Goal: Transaction & Acquisition: Download file/media

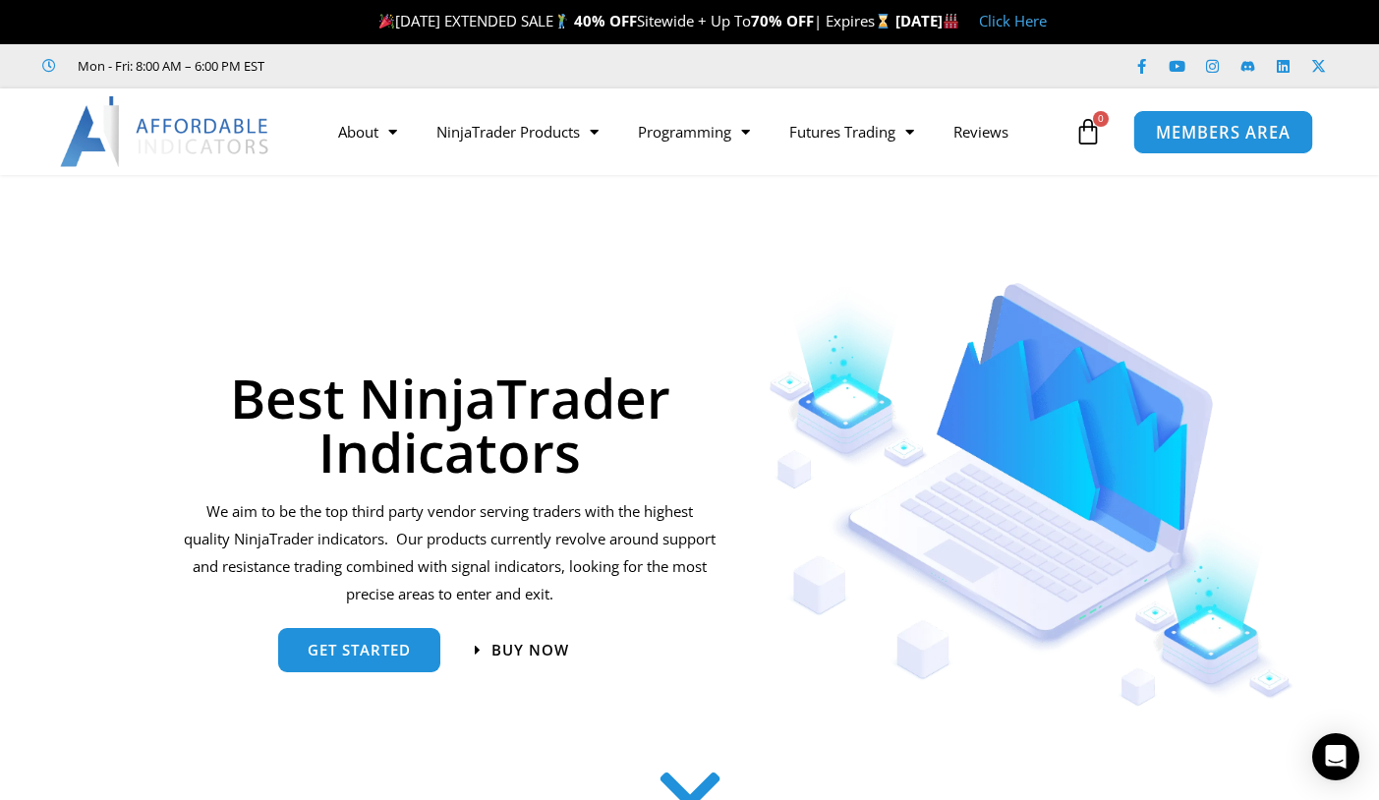
click at [1193, 141] on span "MEMBERS AREA" at bounding box center [1223, 132] width 135 height 17
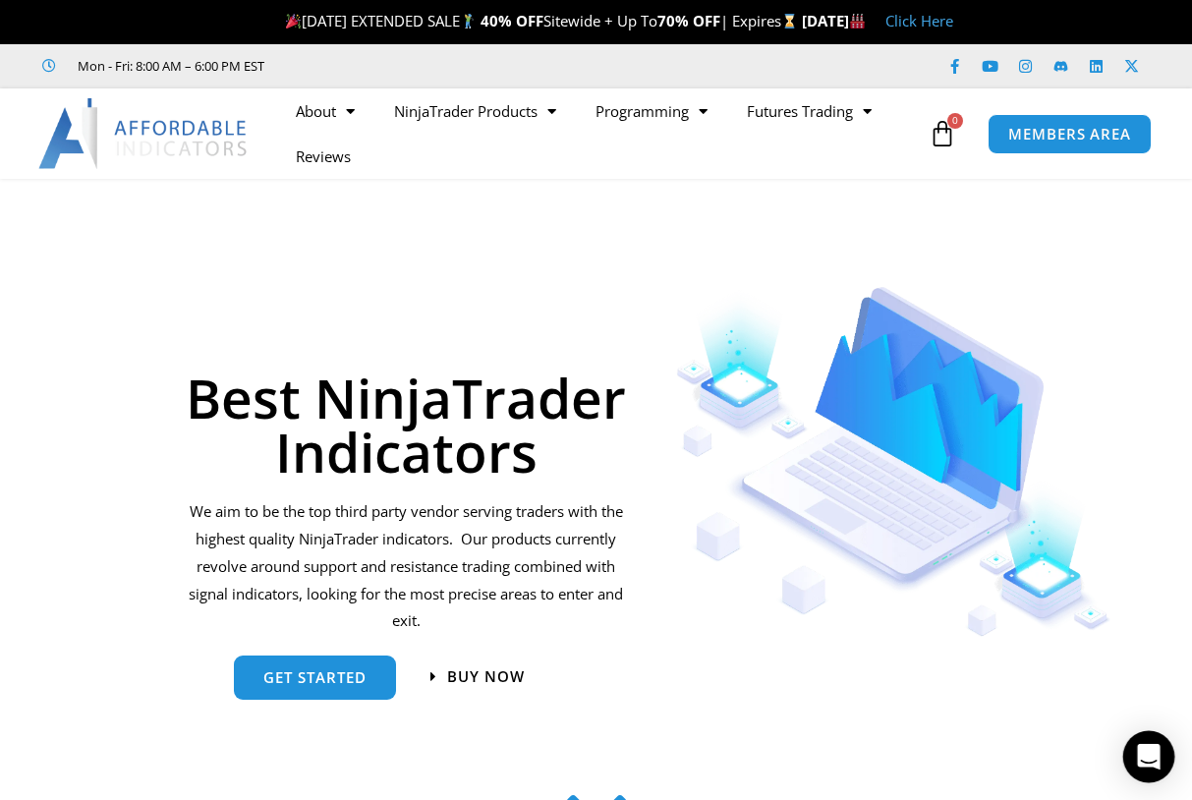
click at [1151, 754] on icon "Open Intercom Messenger" at bounding box center [1148, 757] width 23 height 26
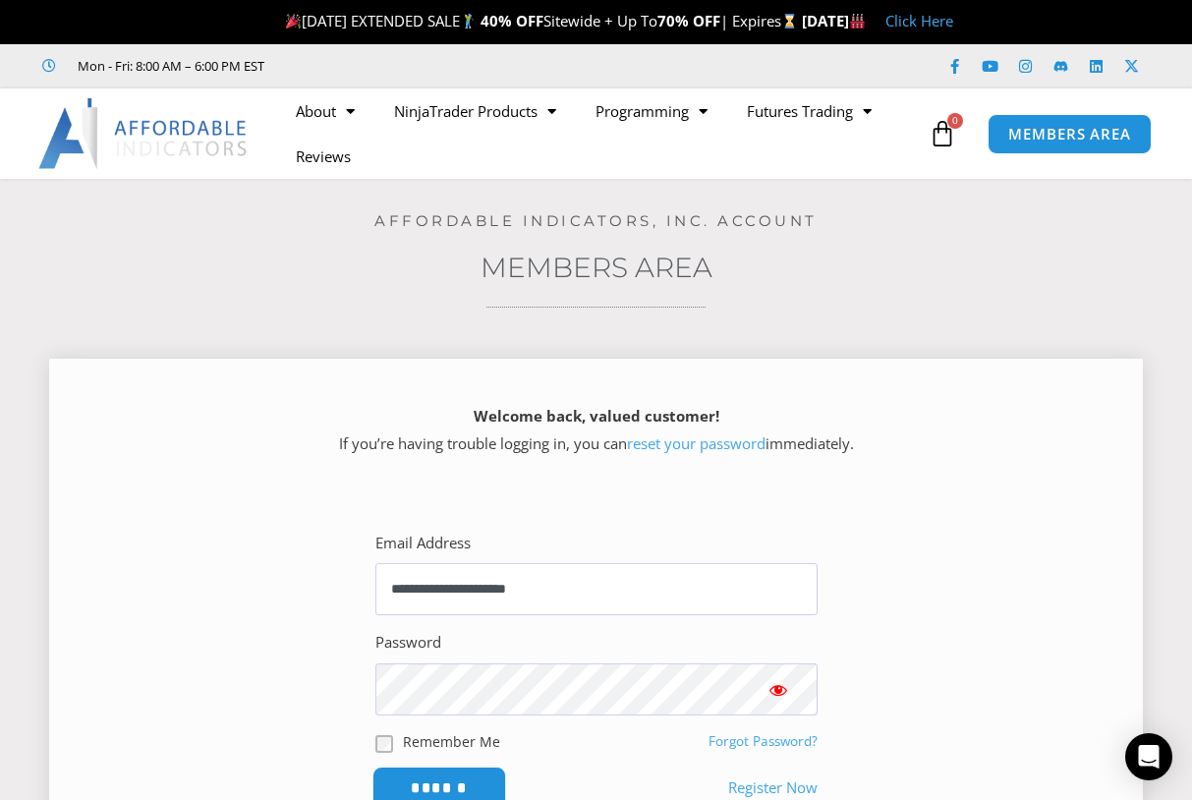
click at [465, 782] on input "******" at bounding box center [439, 788] width 135 height 42
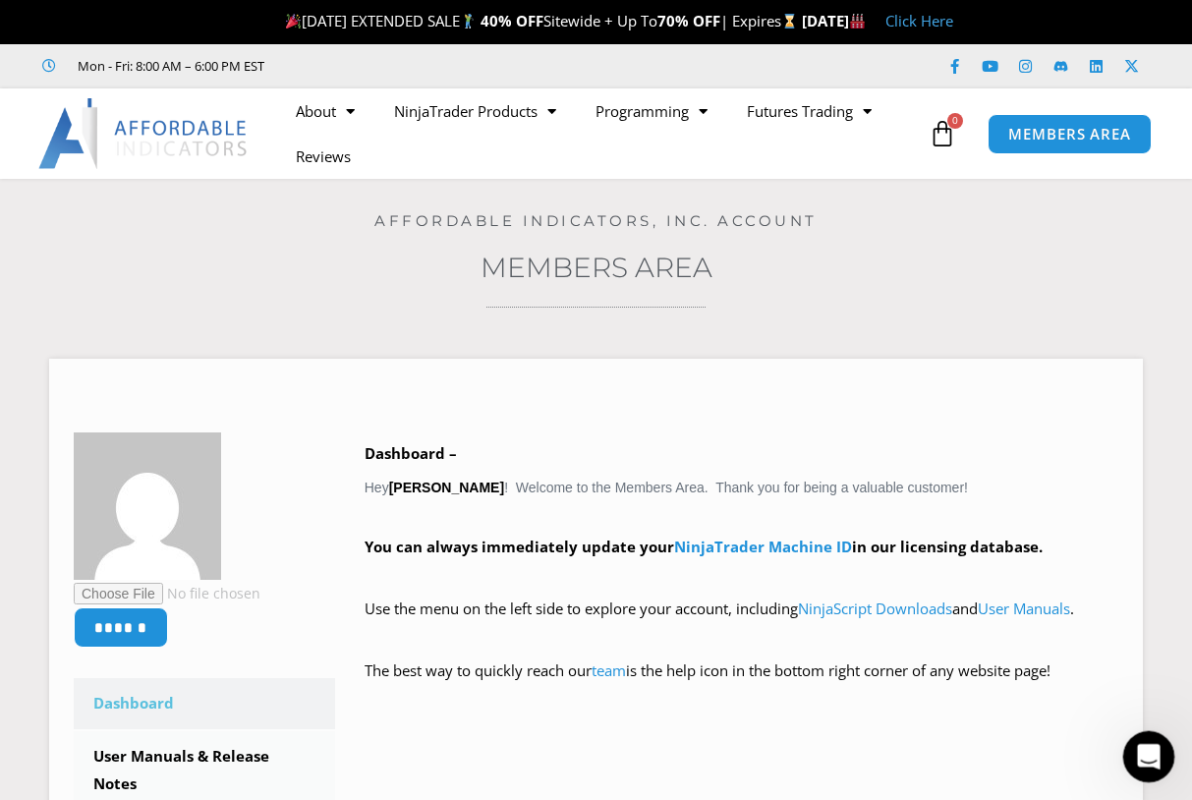
click at [1142, 755] on icon "Open Intercom Messenger" at bounding box center [1146, 754] width 32 height 32
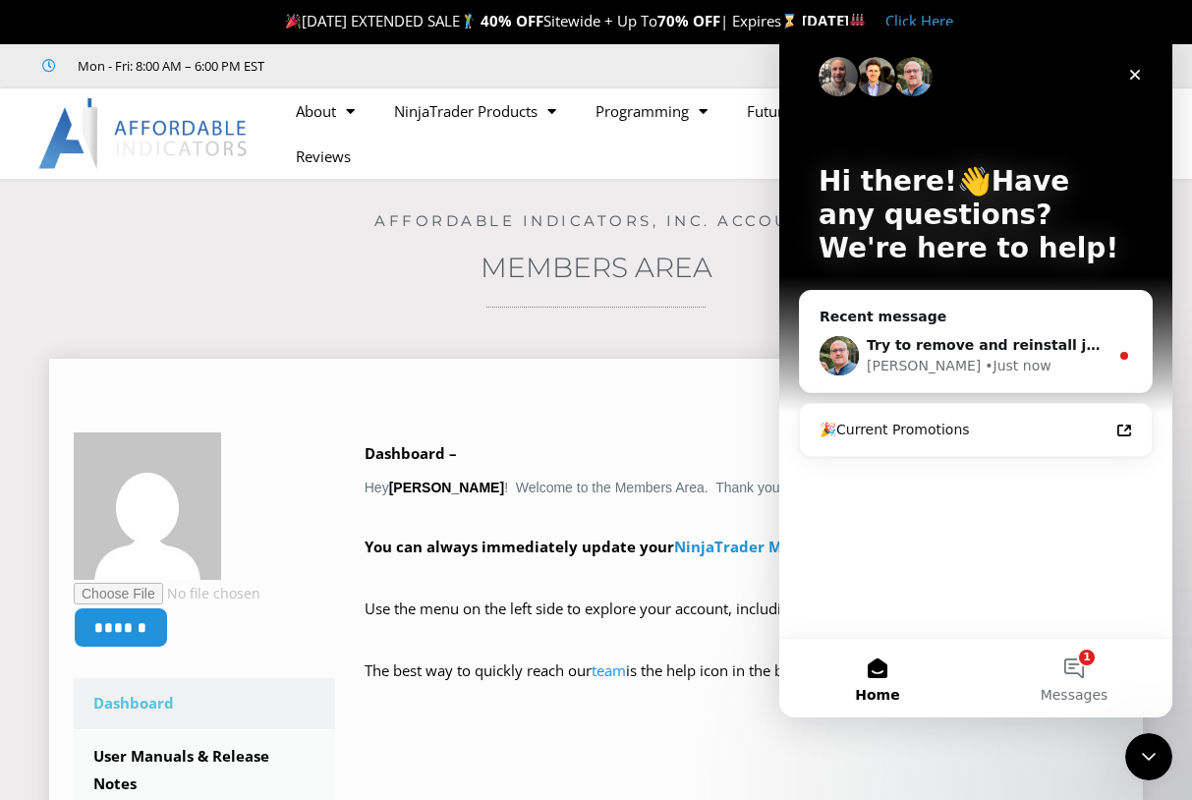
click at [421, 342] on div "****** Dashboard Subscriptions User Manuals & Release Notes NinjaScript Downloa…" at bounding box center [596, 774] width 1094 height 890
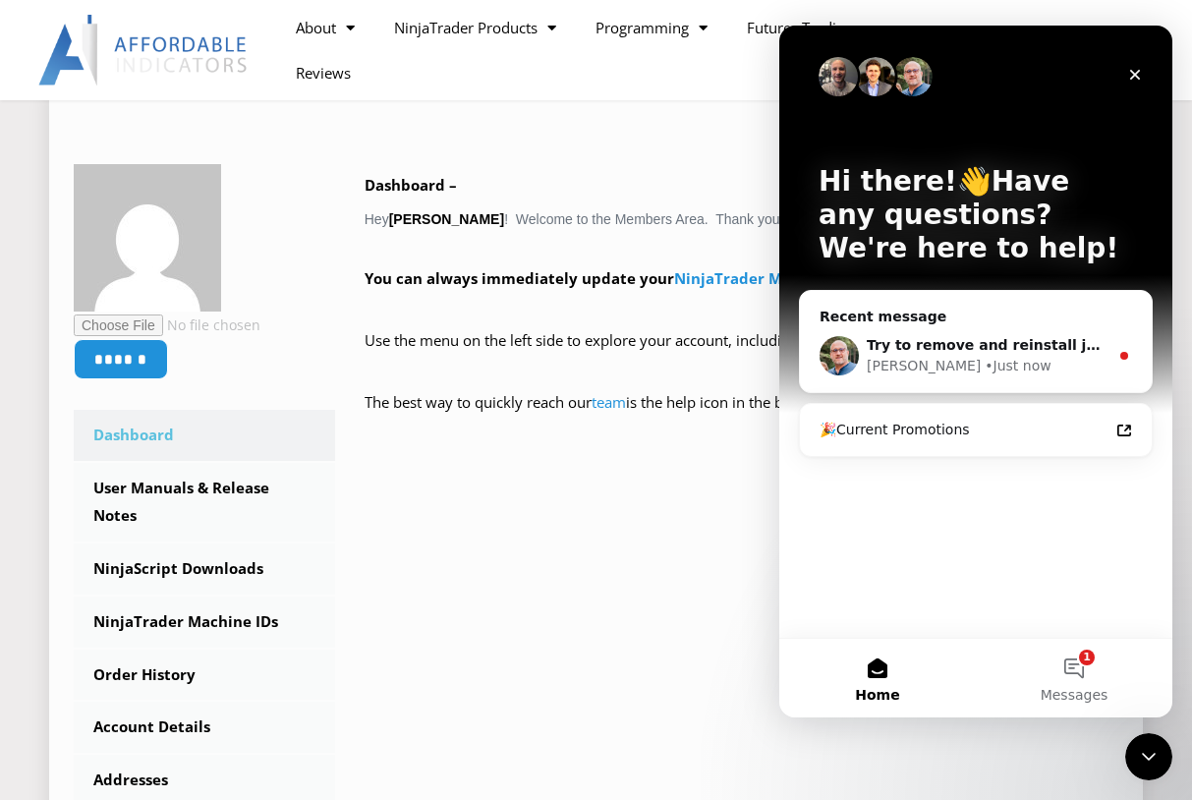
scroll to position [295, 0]
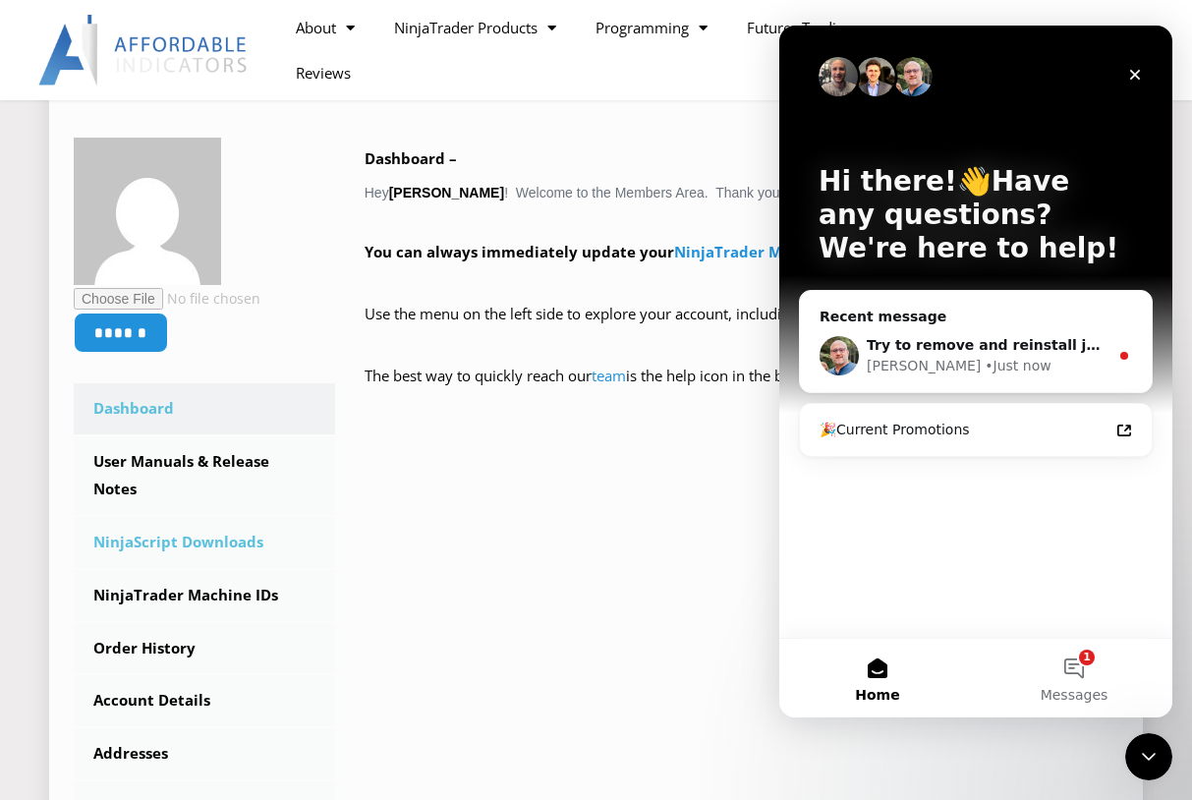
click at [229, 545] on link "NinjaScript Downloads" at bounding box center [204, 542] width 261 height 51
click at [234, 543] on link "NinjaScript Downloads" at bounding box center [204, 542] width 261 height 51
click at [1130, 69] on icon "Close" at bounding box center [1135, 75] width 16 height 16
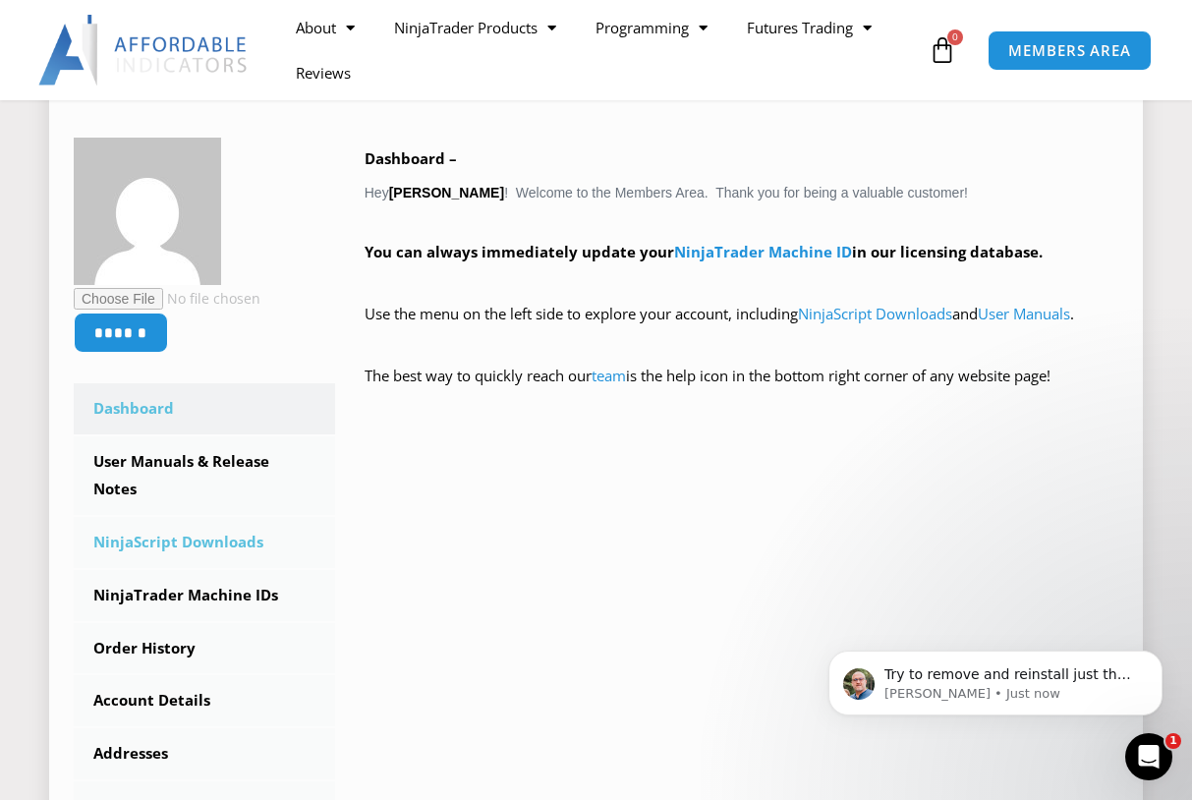
scroll to position [0, 0]
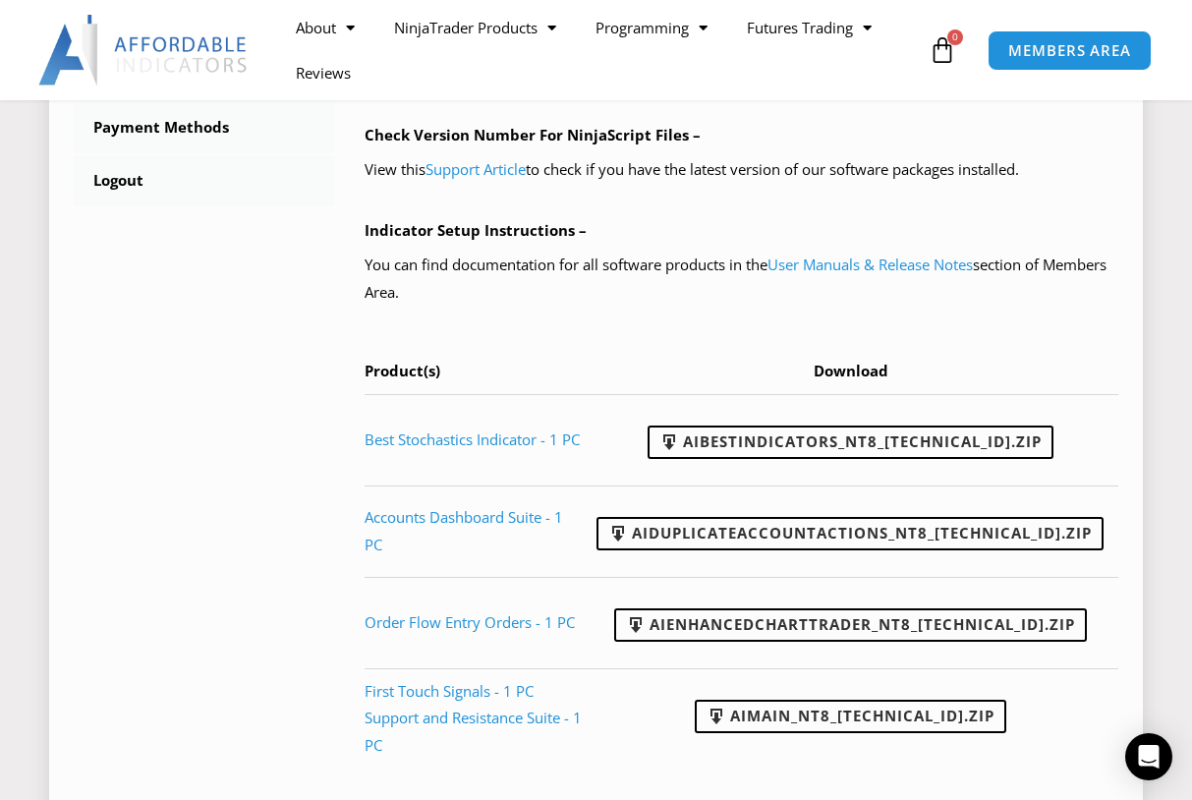
scroll to position [983, 0]
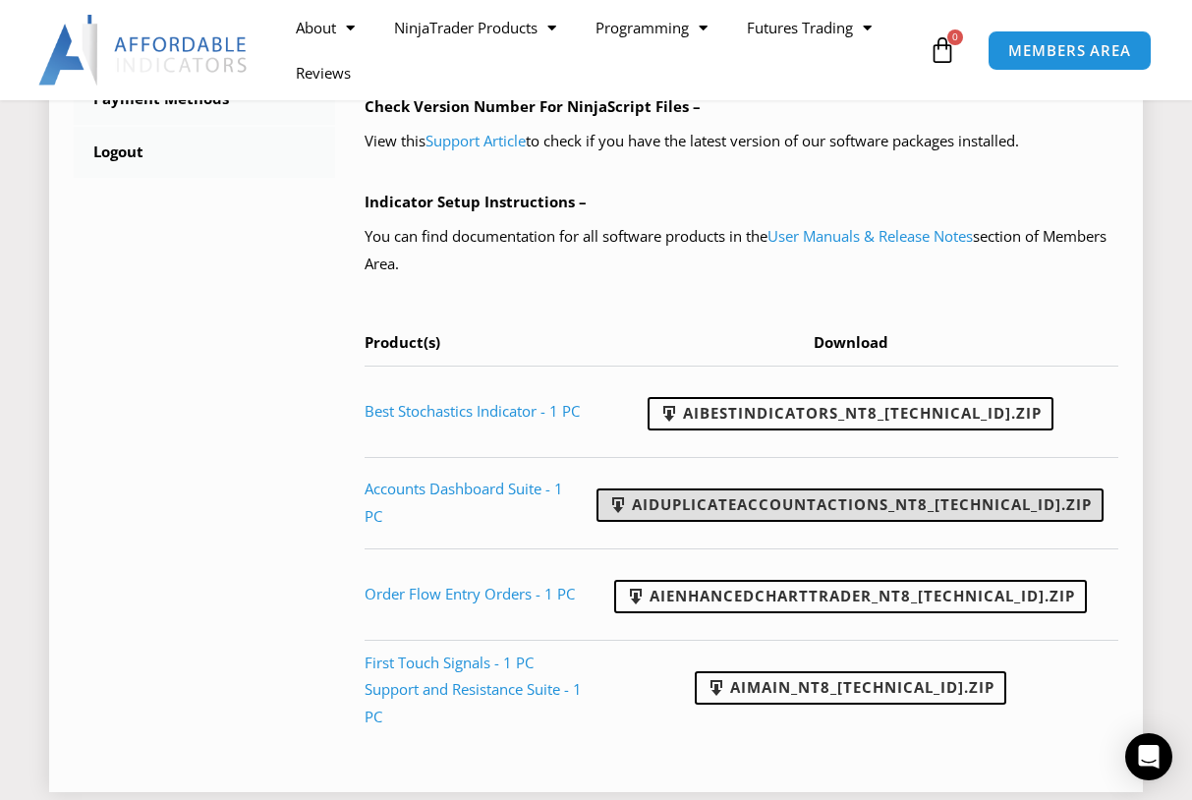
click at [796, 507] on link "AIDuplicateAccountActions_NT8_25.2.5.1.zip" at bounding box center [850, 505] width 507 height 33
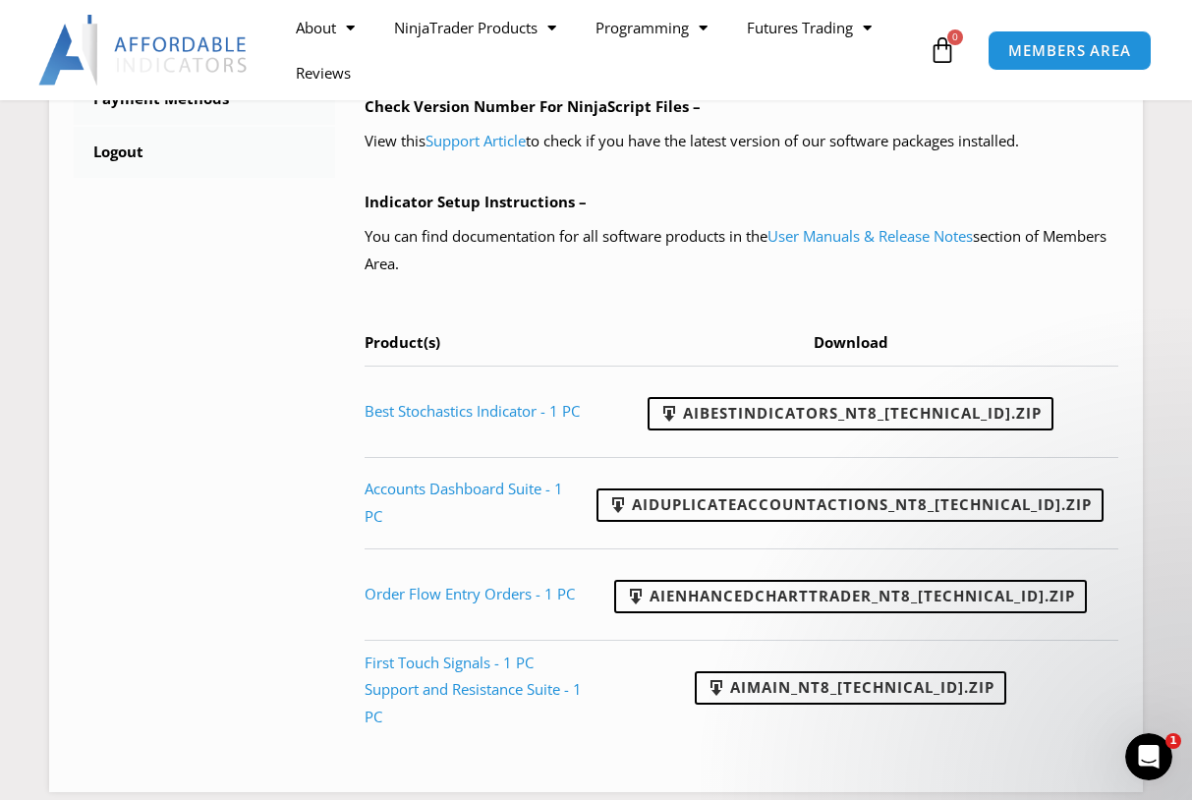
scroll to position [0, 0]
